Goal: Transaction & Acquisition: Purchase product/service

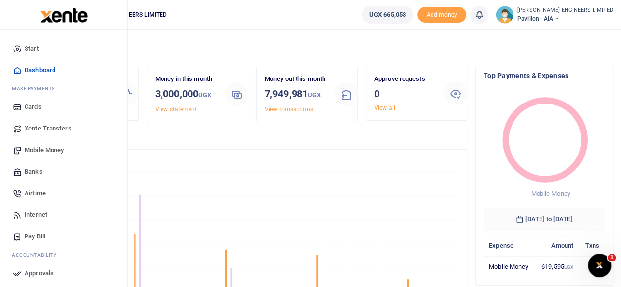
click at [47, 151] on span "Mobile Money" at bounding box center [44, 150] width 39 height 10
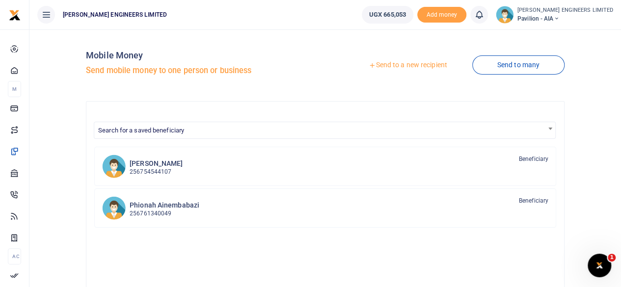
click at [409, 66] on link "Send to a new recipient" at bounding box center [407, 65] width 128 height 18
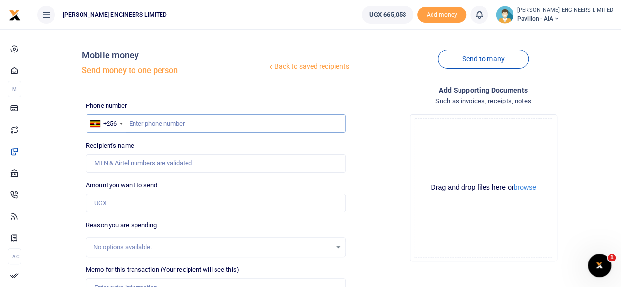
click at [148, 124] on input "text" at bounding box center [216, 123] width 260 height 19
type input "760858547"
type input "[PERSON_NAME]"
type input "760858547"
click at [99, 205] on input "Amount you want to send" at bounding box center [216, 203] width 260 height 19
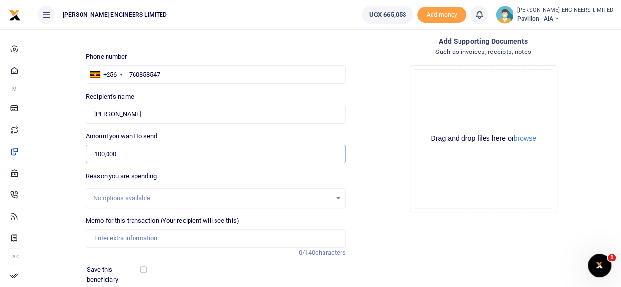
scroll to position [65, 0]
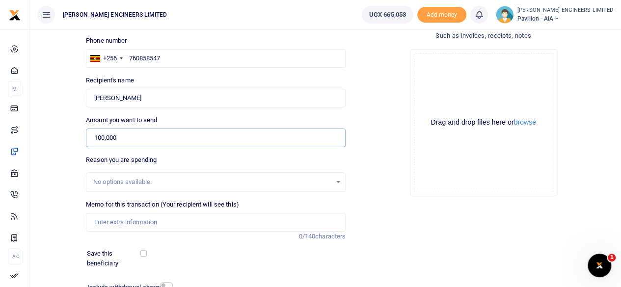
type input "100,000"
click at [103, 220] on input "Memo for this transaction (Your recipient will see this)" at bounding box center [216, 222] width 260 height 19
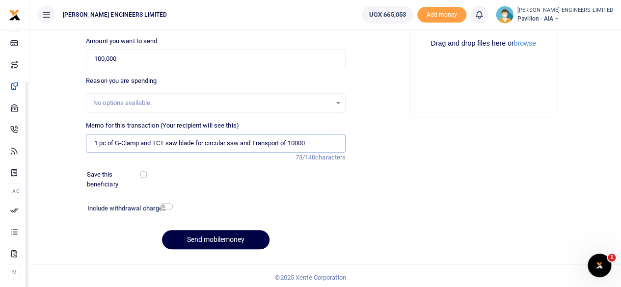
scroll to position [146, 0]
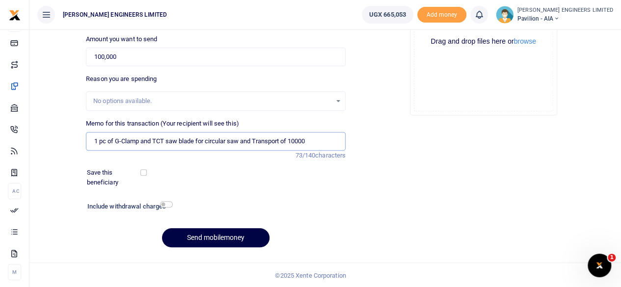
type input "1 pc of G-Clamp and TCT saw blade for circular saw and Transport of 10000"
click at [167, 205] on input "checkbox" at bounding box center [166, 204] width 13 height 6
checkbox input "true"
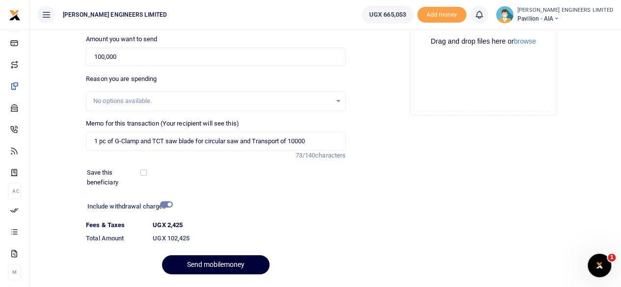
click at [223, 263] on button "Send mobilemoney" at bounding box center [215, 264] width 107 height 19
click at [122, 139] on input "1 pc of G-Clamp and TCT saw blade for circular saw and Transport of 10000" at bounding box center [216, 141] width 260 height 19
type input "1 pc of G Clamp and TCT saw blade for circular saw and Transport of 10000"
click at [224, 264] on button "Send mobilemoney" at bounding box center [215, 264] width 107 height 19
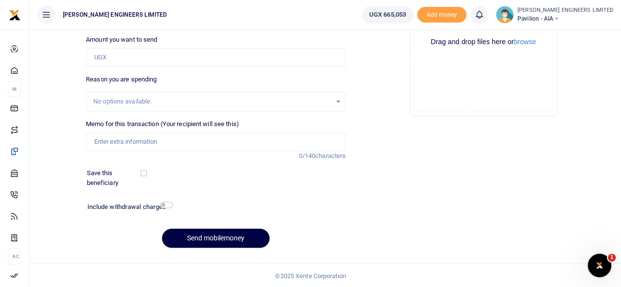
click at [484, 18] on icon at bounding box center [479, 14] width 10 height 11
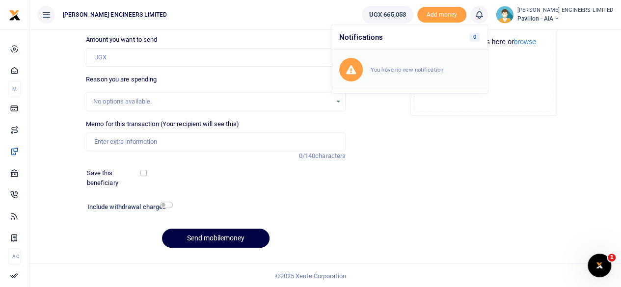
click at [435, 69] on small "You have no new notification" at bounding box center [406, 69] width 73 height 7
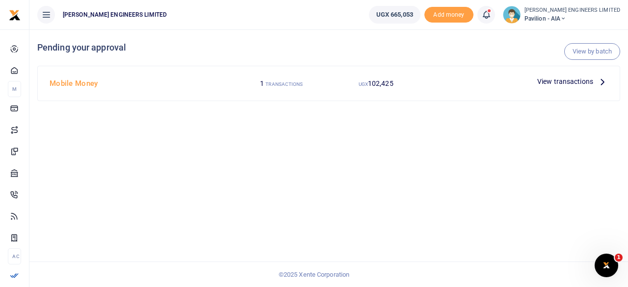
click at [559, 82] on span "View transactions" at bounding box center [565, 81] width 56 height 11
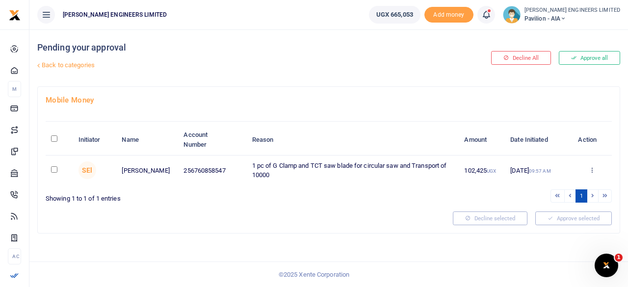
click at [55, 169] on input "checkbox" at bounding box center [54, 169] width 6 height 6
checkbox input "true"
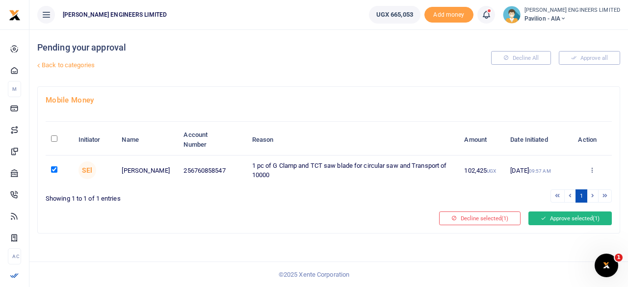
click at [549, 220] on button "Approve selected (1)" at bounding box center [569, 218] width 83 height 14
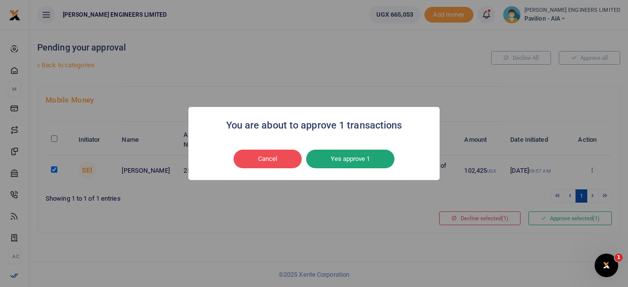
click at [357, 160] on button "Yes approve 1" at bounding box center [350, 159] width 88 height 19
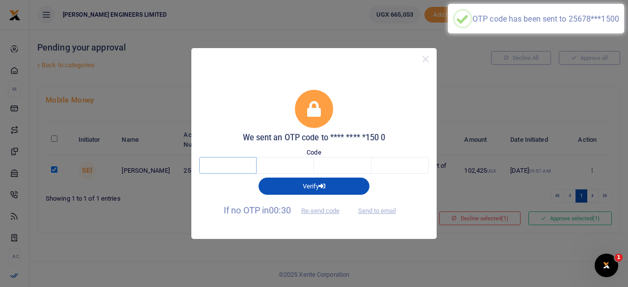
click at [232, 168] on input "text" at bounding box center [227, 165] width 57 height 17
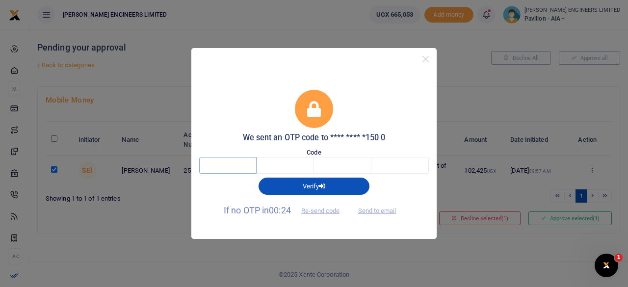
click at [228, 166] on input "text" at bounding box center [227, 165] width 57 height 17
type input "5"
type input "1"
type input "2"
type input "0"
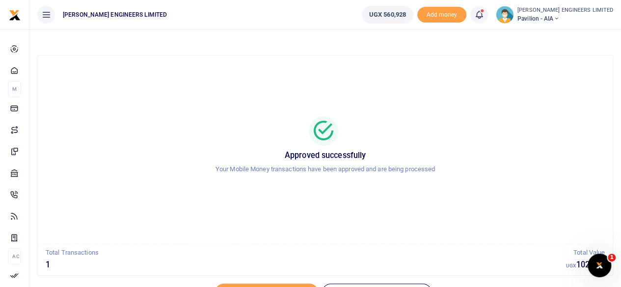
click at [559, 16] on icon at bounding box center [556, 18] width 6 height 7
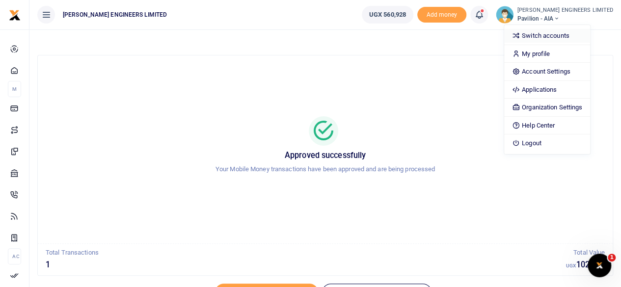
click at [566, 35] on link "Switch accounts" at bounding box center [547, 36] width 86 height 14
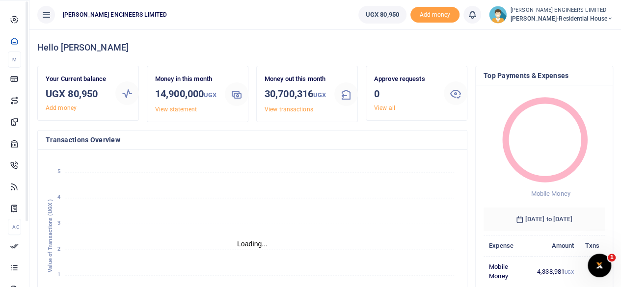
scroll to position [8, 8]
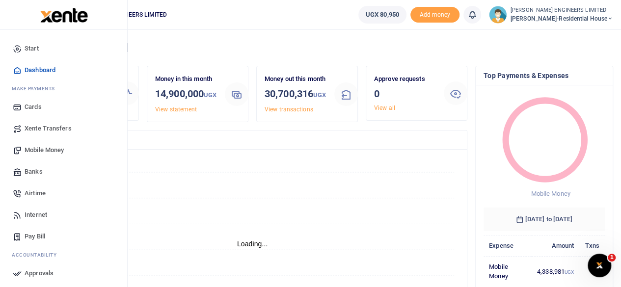
click at [47, 150] on span "Mobile Money" at bounding box center [44, 150] width 39 height 10
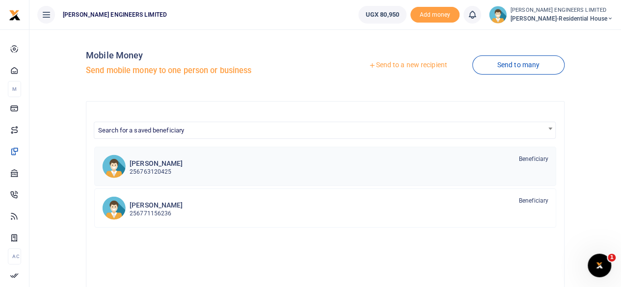
click at [164, 168] on p "256763120425" at bounding box center [156, 171] width 53 height 9
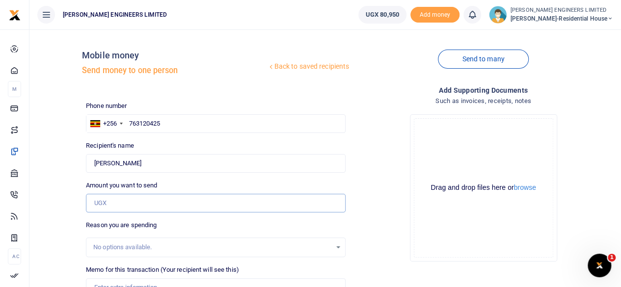
click at [109, 203] on input "Amount you want to send" at bounding box center [216, 203] width 260 height 19
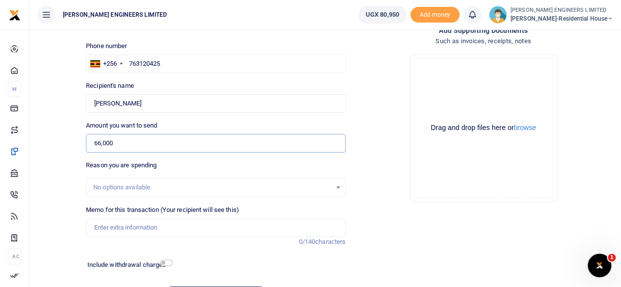
scroll to position [65, 0]
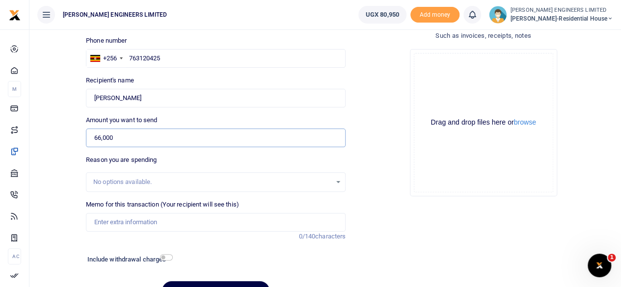
type input "66,000"
click at [102, 223] on input "Memo for this transaction (Your recipient will see this)" at bounding box center [216, 222] width 260 height 19
drag, startPoint x: 233, startPoint y: 221, endPoint x: 156, endPoint y: 220, distance: 77.0
click at [156, 220] on input "10 liters of petrol fuel for the Jumping compactor and 1 liter of 2T oil" at bounding box center [216, 222] width 260 height 19
click at [211, 221] on input "10 liters of petrol fuel and 1 liter of 2T oilfor the Jumping compactor" at bounding box center [216, 222] width 260 height 19
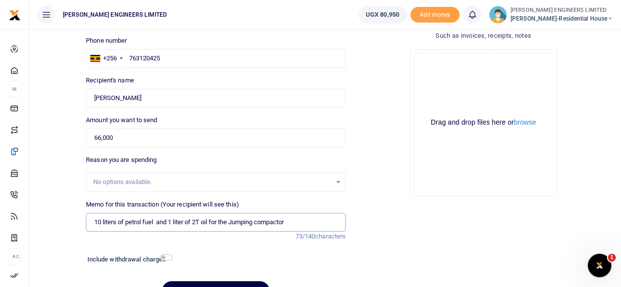
click at [291, 221] on input "10 liters of petrol fuel and 1 liter of 2T oil for the Jumping compactor" at bounding box center [216, 222] width 260 height 19
click at [273, 222] on input "10 liters of petrol fuel and 1 liter of 2T oil for the Jumping compactor" at bounding box center [216, 222] width 260 height 19
click at [246, 221] on input "10 liters of petrol fuel and 1 liter of 2T oil for the Jumping compactor" at bounding box center [216, 222] width 260 height 19
click at [226, 221] on input "10 liters of petrol fuel and 1 liter of 2T oil for the Jumping compactor" at bounding box center [216, 222] width 260 height 19
click at [218, 220] on input "10 liters of petrol fuel and 1 liter of 2T oil for the Jumping compactor" at bounding box center [216, 222] width 260 height 19
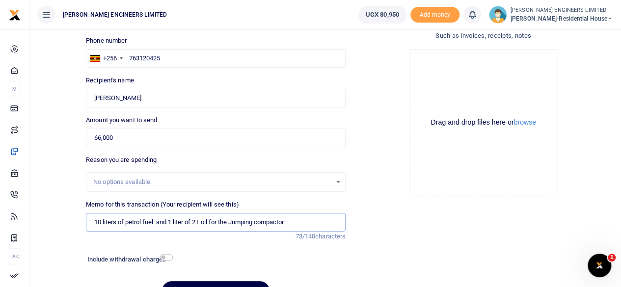
click at [208, 221] on input "10 liters of petrol fuel and 1 liter of 2T oil for the Jumping compactor" at bounding box center [216, 222] width 260 height 19
click at [197, 222] on input "10 liters of petrol fuel and 1 liter of 2T oil for the Jumping compactor" at bounding box center [216, 222] width 260 height 19
click at [190, 222] on input "10 liters of petrol fuel and 1 liter of 2T oil for the Jumping compactor" at bounding box center [216, 222] width 260 height 19
click at [182, 221] on input "10 liters of petrol fuel and 1 liter of 2T oil for the Jumping compactor" at bounding box center [216, 222] width 260 height 19
click at [163, 222] on input "10 liters of petrol fuel and 1 liter of 2T oil for the Jumping compactor" at bounding box center [216, 222] width 260 height 19
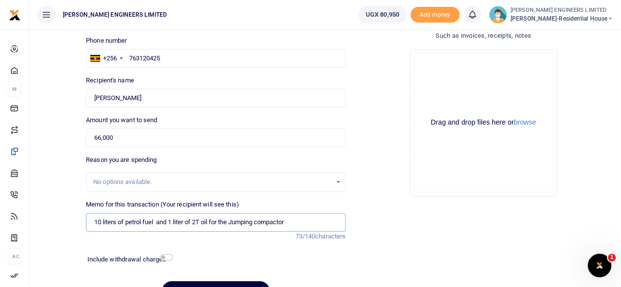
drag, startPoint x: 147, startPoint y: 222, endPoint x: 140, endPoint y: 222, distance: 6.9
click at [148, 222] on input "10 liters of petrol fuel and 1 liter of 2T oil for the Jumping compactor" at bounding box center [216, 222] width 260 height 19
click at [132, 222] on input "10 liters of petrol fuel and 1 liter of 2T oil for the Jumping compactor" at bounding box center [216, 222] width 260 height 19
click at [121, 221] on input "10 liters of petrol fuel and 1 liter of 2T oil for the Jumping compactor" at bounding box center [216, 222] width 260 height 19
click at [113, 221] on input "10 liters of petrol fuel and 1 liter of 2T oil for the Jumping compactor" at bounding box center [216, 222] width 260 height 19
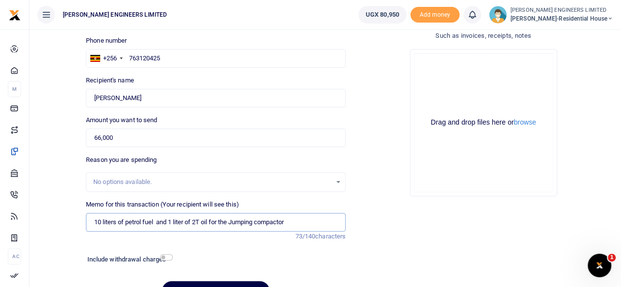
click at [278, 221] on input "10 liters of petrol fuel and 1 liter of 2T oil for the Jumping compactor" at bounding box center [216, 222] width 260 height 19
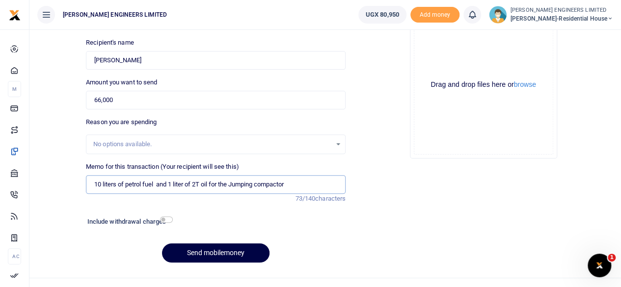
scroll to position [119, 0]
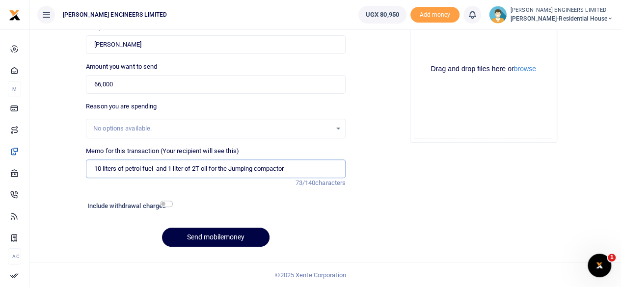
type input "10 liters of petrol fuel and 1 liter of 2T oil for the Jumping compactor"
click at [169, 203] on input "checkbox" at bounding box center [166, 204] width 13 height 6
checkbox input "true"
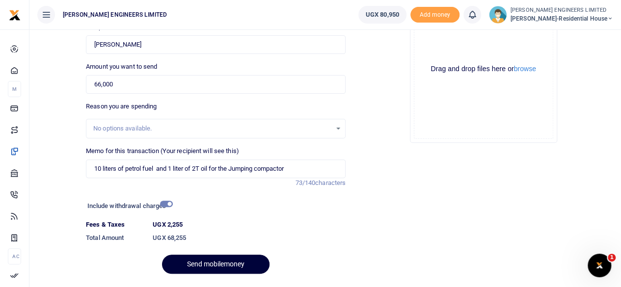
click at [232, 262] on button "Send mobilemoney" at bounding box center [215, 264] width 107 height 19
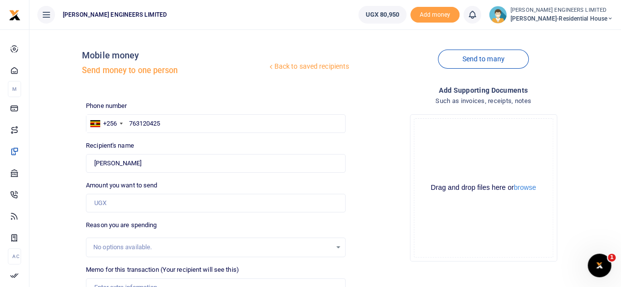
click at [476, 16] on icon at bounding box center [472, 14] width 10 height 11
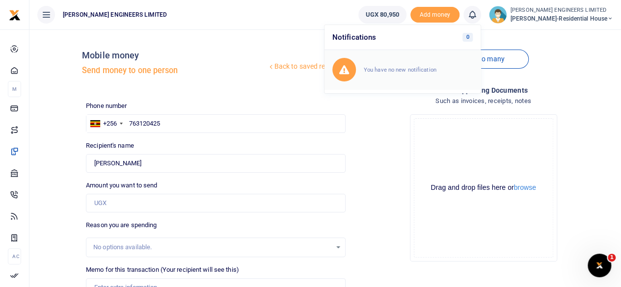
click at [421, 65] on div "You have no new notification" at bounding box center [418, 70] width 109 height 10
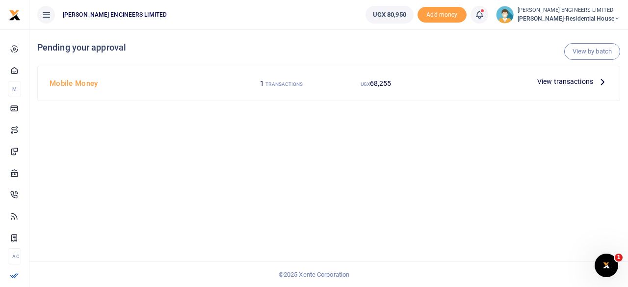
click at [554, 83] on span "View transactions" at bounding box center [565, 81] width 56 height 11
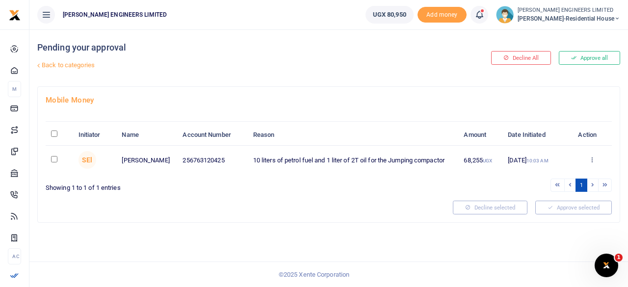
click at [54, 159] on input "checkbox" at bounding box center [54, 159] width 6 height 6
checkbox input "true"
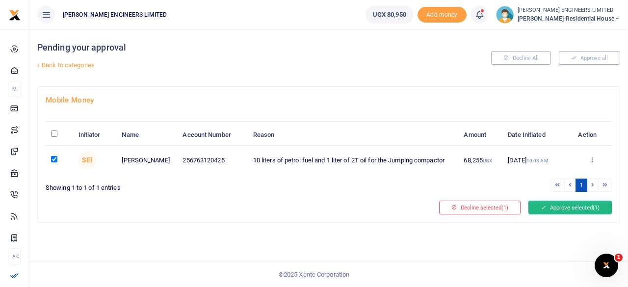
click at [556, 208] on button "Approve selected (1)" at bounding box center [569, 208] width 83 height 14
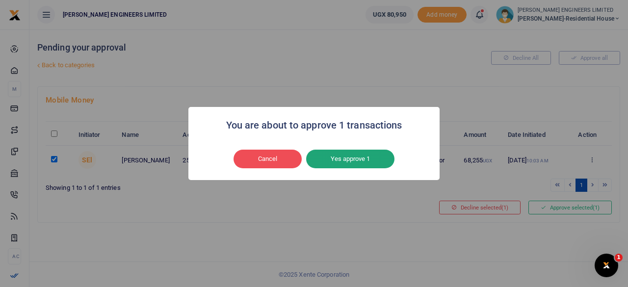
click at [350, 162] on button "Yes approve 1" at bounding box center [350, 159] width 88 height 19
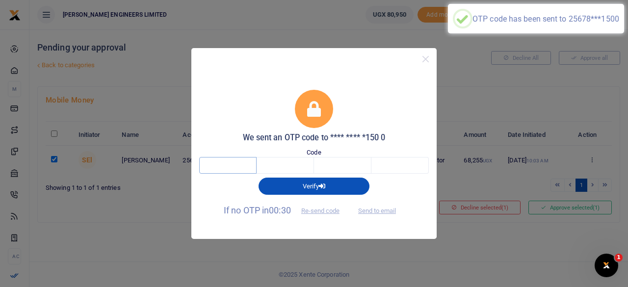
click at [240, 165] on input "text" at bounding box center [227, 165] width 57 height 17
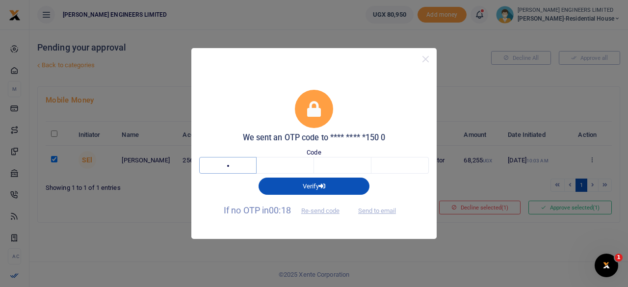
type input "4"
type input "1"
type input "3"
type input "9"
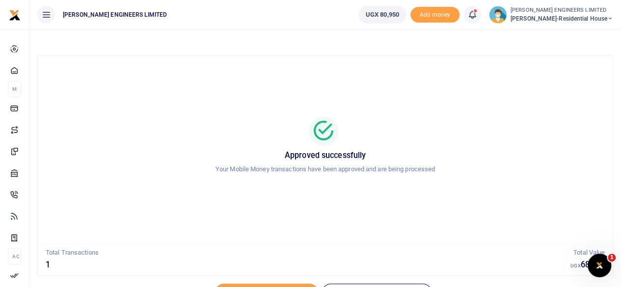
click at [610, 18] on icon at bounding box center [610, 18] width 6 height 7
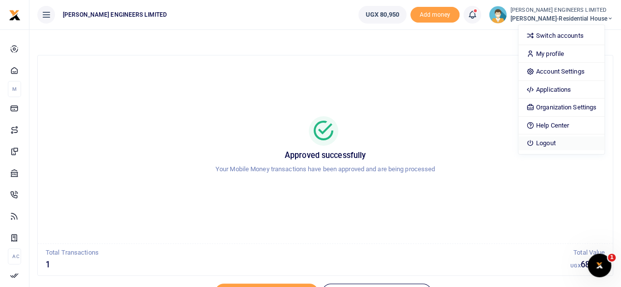
click at [566, 143] on link "Logout" at bounding box center [561, 143] width 86 height 14
